Goal: Find specific page/section: Find specific page/section

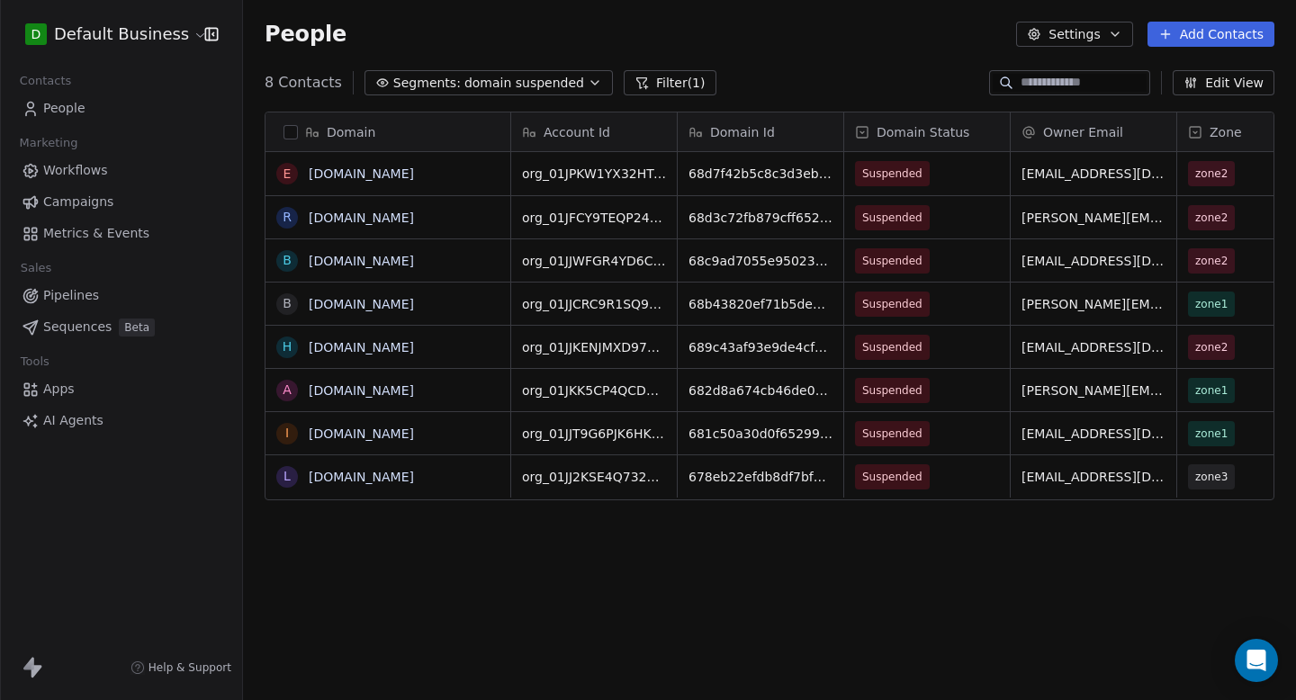
scroll to position [617, 1053]
